Goal: Information Seeking & Learning: Learn about a topic

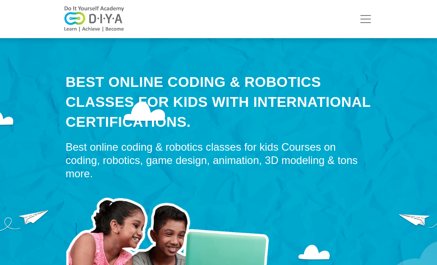
click at [0, 0] on link "Partner with Us" at bounding box center [0, 0] width 0 height 0
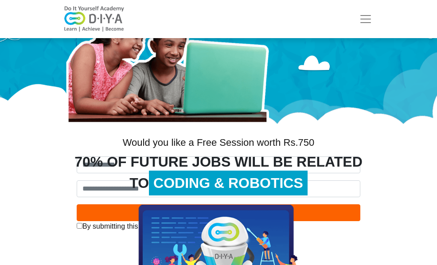
scroll to position [188, 0]
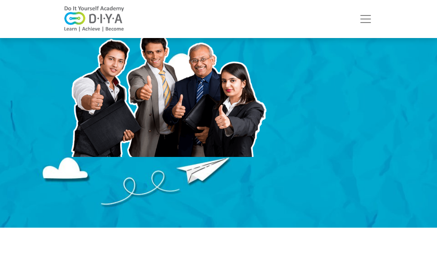
scroll to position [236, 0]
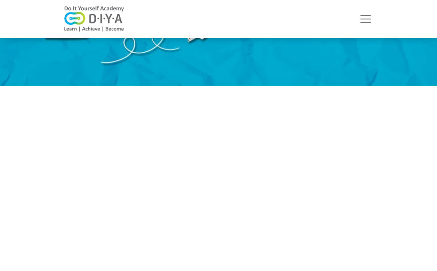
click at [0, 0] on link "Courses" at bounding box center [0, 0] width 0 height 0
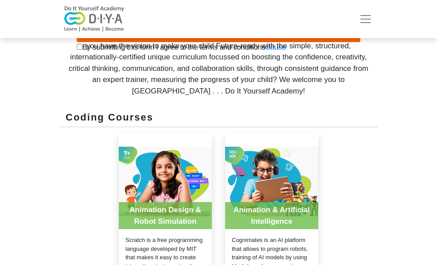
scroll to position [257, 0]
